Goal: Information Seeking & Learning: Find specific fact

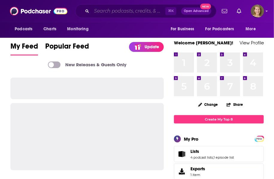
click at [100, 13] on input "Search podcasts, credits, & more..." at bounding box center [129, 11] width 74 height 10
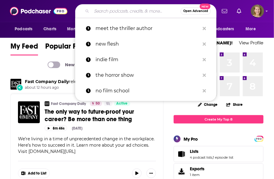
paste input "Live Greatly podcasts"
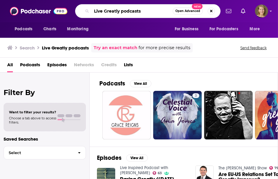
drag, startPoint x: 120, startPoint y: 12, endPoint x: 154, endPoint y: 12, distance: 33.3
click at [154, 12] on input "Live Greatly podcasts" at bounding box center [132, 11] width 81 height 10
type input "Live Greatly"
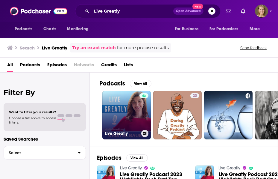
click at [133, 113] on link "Live Greatly" at bounding box center [126, 115] width 49 height 49
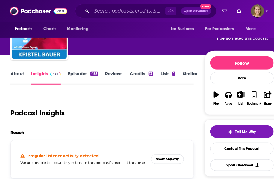
scroll to position [37, 0]
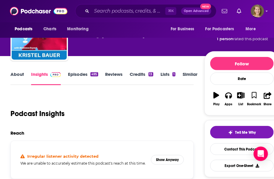
click at [81, 74] on link "Episodes 495" at bounding box center [83, 78] width 30 height 14
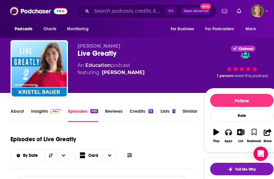
click at [37, 112] on link "Insights" at bounding box center [46, 115] width 30 height 14
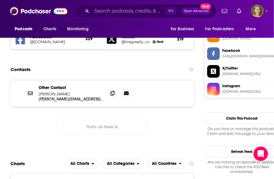
scroll to position [524, 0]
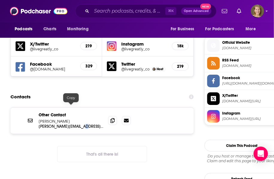
drag, startPoint x: 81, startPoint y: 105, endPoint x: 74, endPoint y: 105, distance: 6.9
click at [74, 124] on p "[PERSON_NAME][EMAIL_ADDRESS][DOMAIN_NAME]" at bounding box center [71, 126] width 65 height 5
click at [114, 118] on icon at bounding box center [113, 120] width 4 height 5
click at [141, 8] on input "Search podcasts, credits, & more..." at bounding box center [129, 11] width 74 height 10
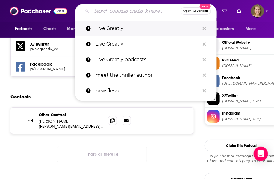
paste input "Meant for It"
type input "Meant for It"
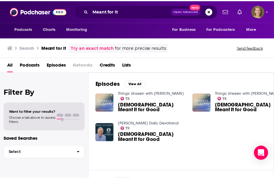
scroll to position [74, 0]
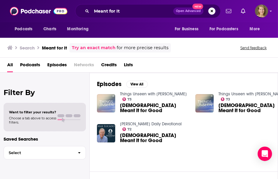
click at [113, 101] on img "God Meant It for Good" at bounding box center [106, 103] width 18 height 18
